Goal: Navigation & Orientation: Find specific page/section

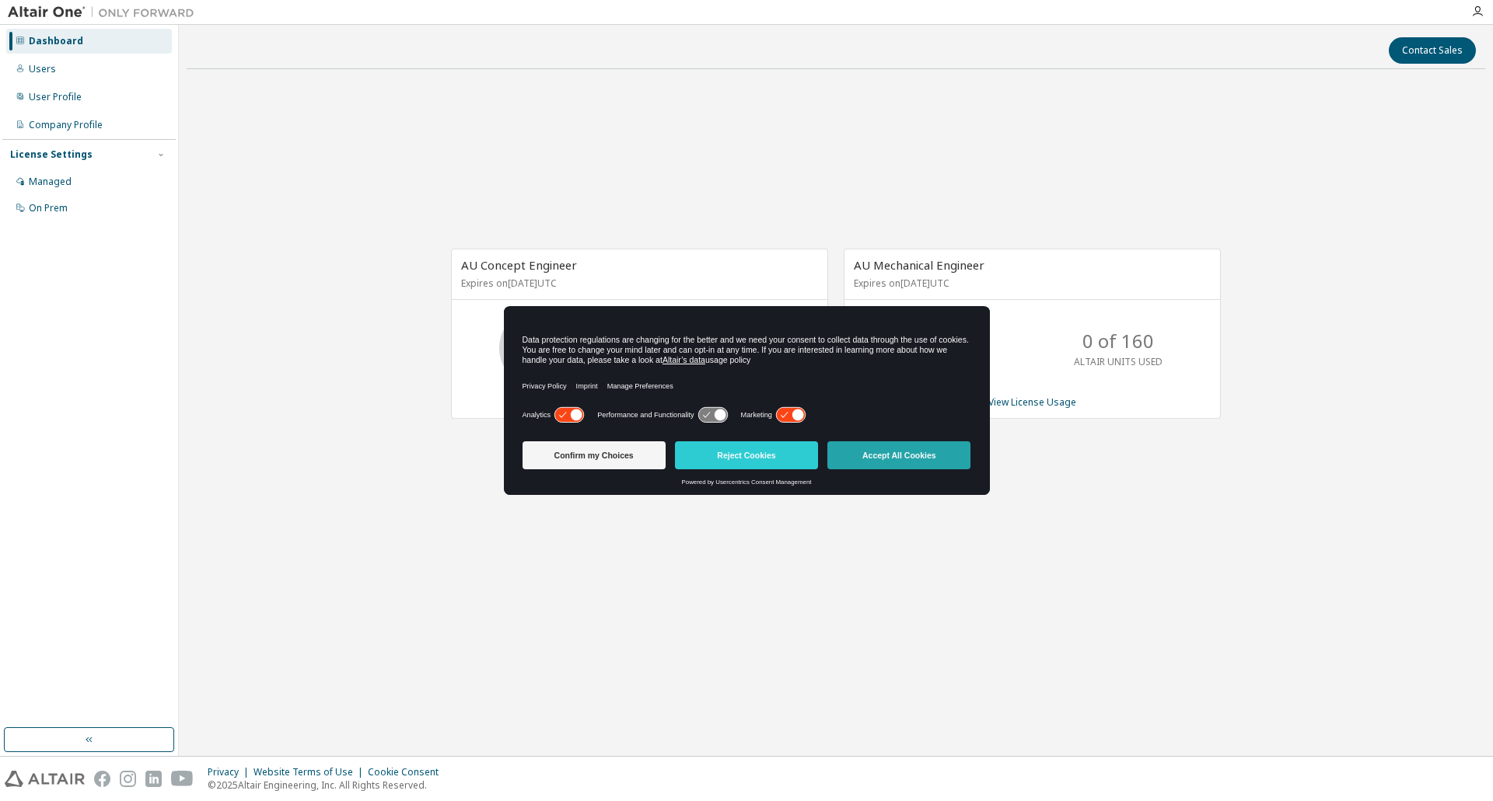
click at [911, 456] on button "Accept All Cookies" at bounding box center [898, 456] width 143 height 28
